Goal: Find specific page/section: Find specific page/section

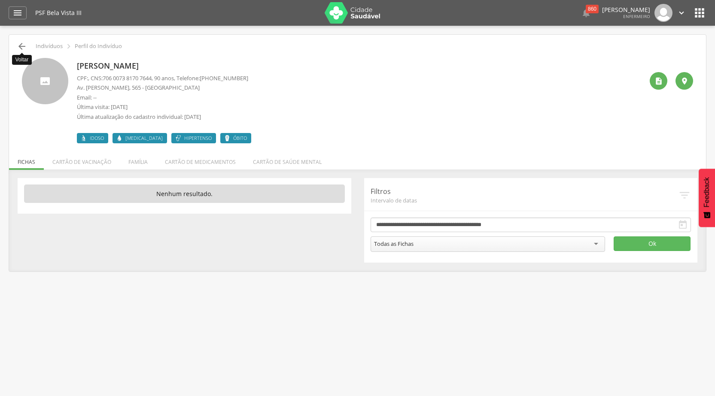
click at [26, 46] on icon "" at bounding box center [22, 46] width 10 height 10
click at [18, 48] on icon "" at bounding box center [22, 46] width 10 height 10
click at [24, 47] on icon "" at bounding box center [22, 46] width 10 height 10
click at [72, 165] on li "Cartão de vacinação" at bounding box center [82, 160] width 76 height 20
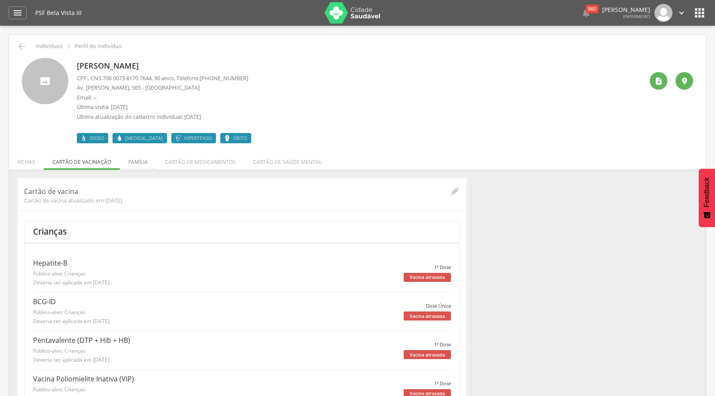
click at [138, 161] on li "Família" at bounding box center [138, 160] width 36 height 20
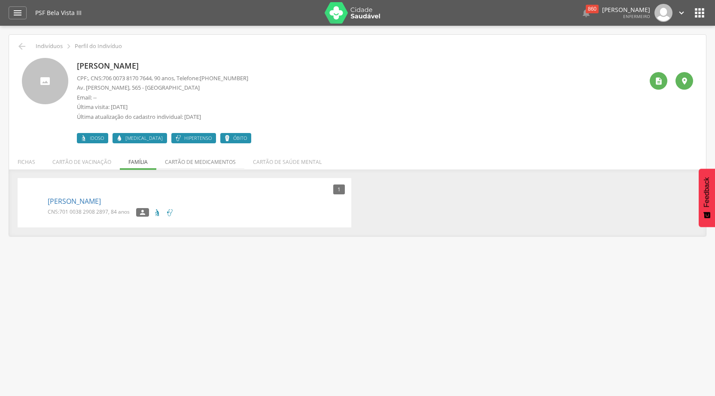
click at [214, 161] on li "Cartão de medicamentos" at bounding box center [200, 160] width 88 height 20
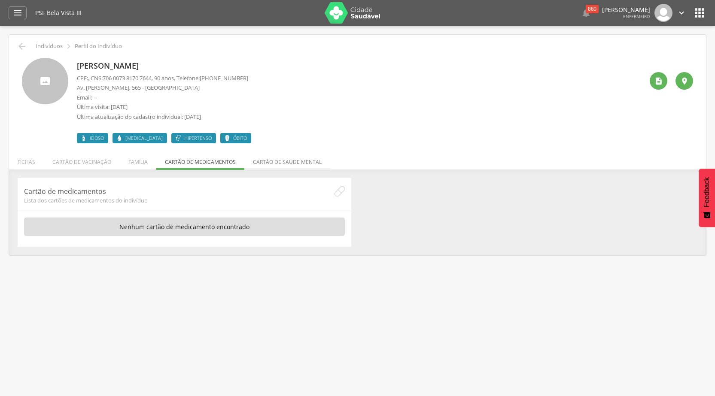
click at [260, 159] on li "Cartão de saúde mental" at bounding box center [287, 160] width 86 height 20
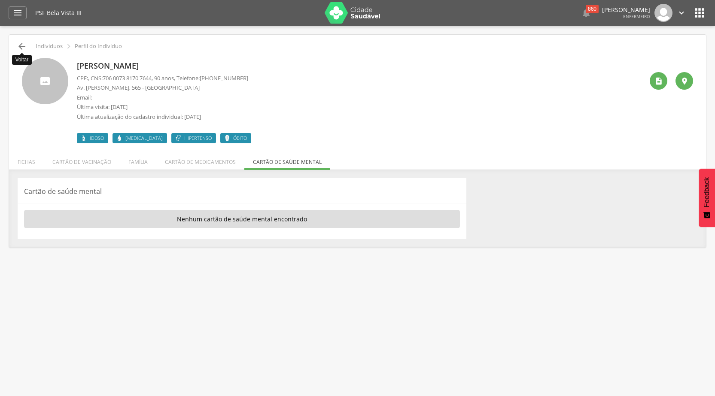
click at [21, 47] on icon "" at bounding box center [22, 46] width 10 height 10
click at [32, 161] on li "Fichas" at bounding box center [26, 160] width 35 height 20
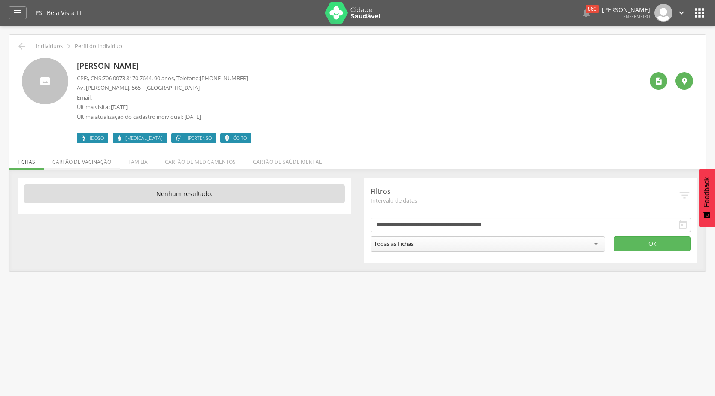
click at [74, 163] on li "Cartão de vacinação" at bounding box center [82, 160] width 76 height 20
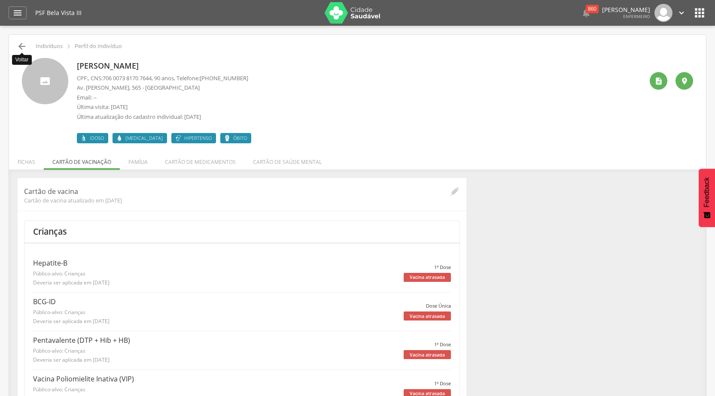
click at [23, 47] on icon "" at bounding box center [22, 46] width 10 height 10
click at [28, 162] on li "Fichas" at bounding box center [26, 160] width 35 height 20
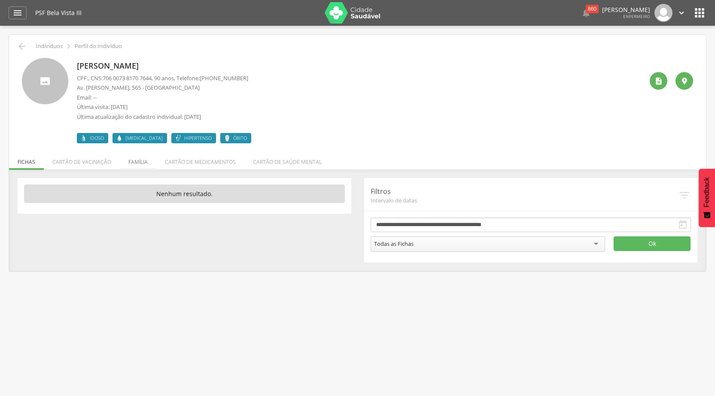
click at [141, 164] on li "Família" at bounding box center [138, 160] width 36 height 20
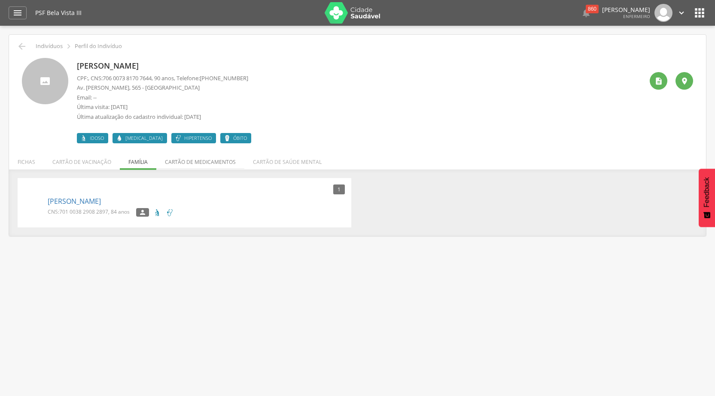
click at [175, 160] on li "Cartão de medicamentos" at bounding box center [200, 160] width 88 height 20
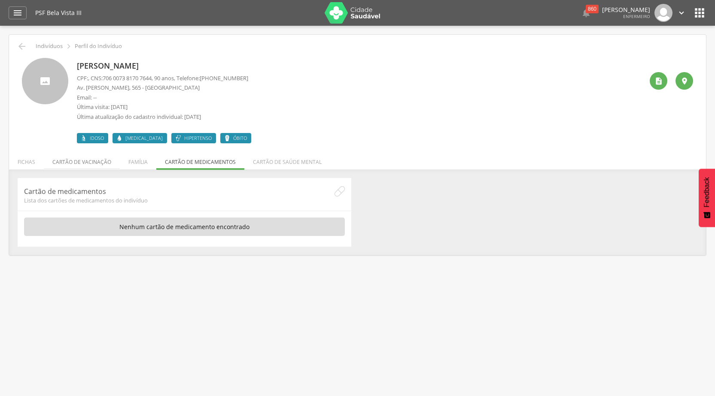
click at [100, 166] on li "Cartão de vacinação" at bounding box center [82, 160] width 76 height 20
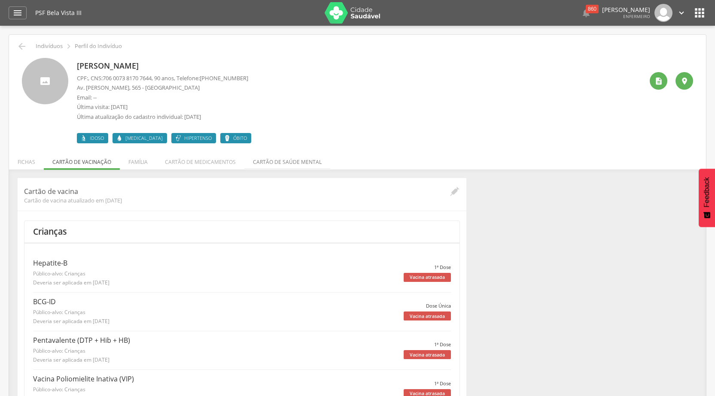
click at [271, 164] on li "Cartão de saúde mental" at bounding box center [287, 160] width 86 height 20
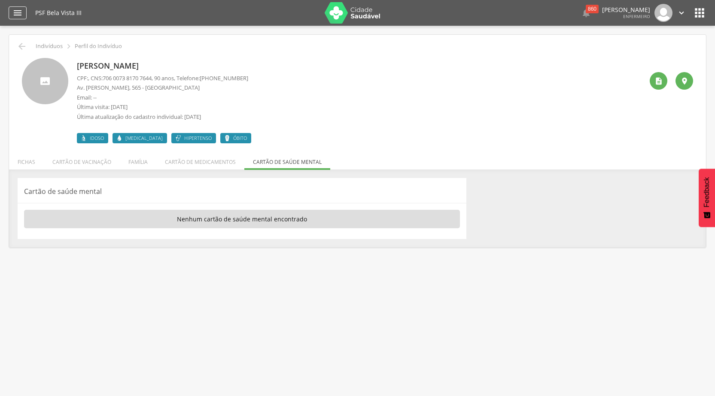
click at [16, 17] on icon "" at bounding box center [17, 13] width 10 height 10
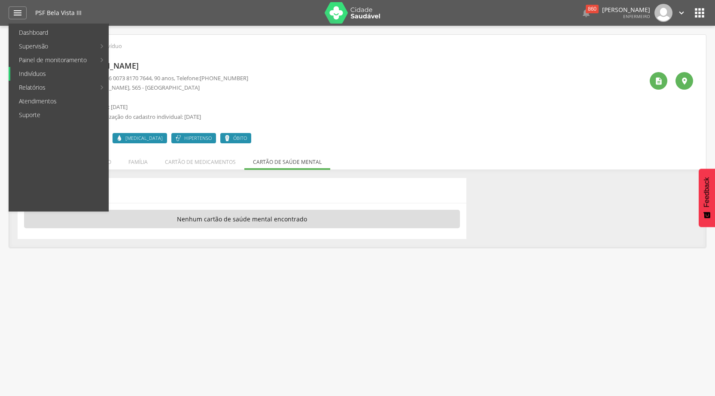
click at [47, 77] on link "Indivíduos" at bounding box center [59, 74] width 98 height 14
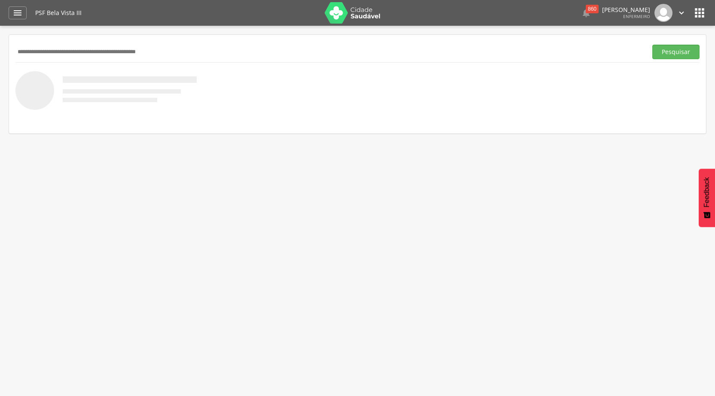
click at [51, 58] on input "text" at bounding box center [329, 52] width 628 height 15
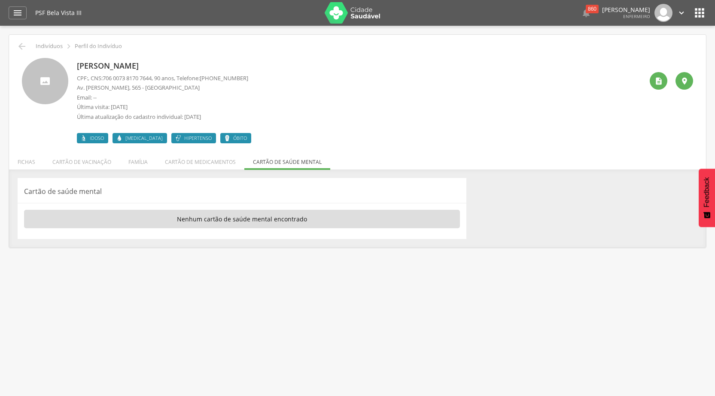
click at [700, 15] on icon "" at bounding box center [700, 13] width 14 height 14
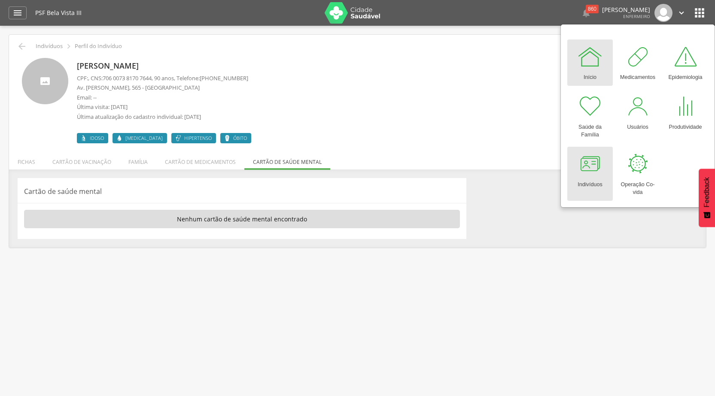
click at [590, 183] on div "Indivíduos" at bounding box center [589, 183] width 24 height 12
click at [589, 179] on div "Indivíduos" at bounding box center [589, 183] width 24 height 12
